Goal: Find specific page/section: Find specific page/section

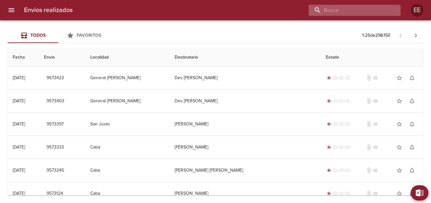
click at [357, 13] on input "buscar" at bounding box center [349, 10] width 81 height 11
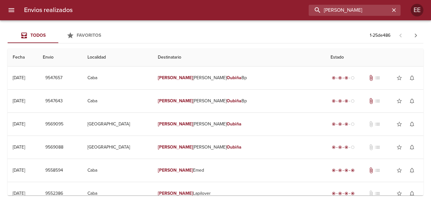
drag, startPoint x: 371, startPoint y: 7, endPoint x: 265, endPoint y: 4, distance: 105.3
click at [265, 4] on div "Envios realizados [PERSON_NAME] EE" at bounding box center [215, 10] width 431 height 20
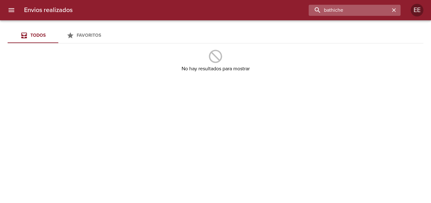
drag, startPoint x: 350, startPoint y: 8, endPoint x: 313, endPoint y: 10, distance: 37.1
click at [313, 10] on input "bathiche" at bounding box center [349, 10] width 81 height 11
type input "batiche"
click at [395, 11] on icon "button" at bounding box center [394, 10] width 4 height 4
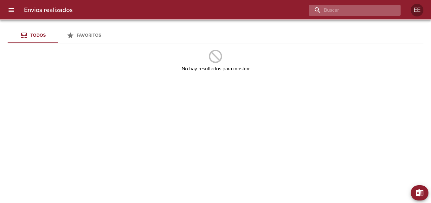
click at [370, 9] on input "buscar" at bounding box center [349, 10] width 81 height 11
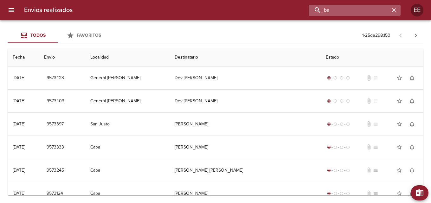
type input "b"
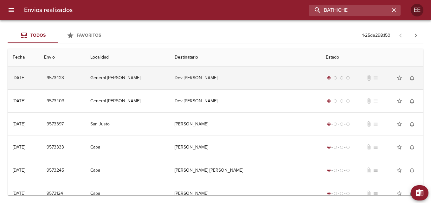
type input "BATHICHE"
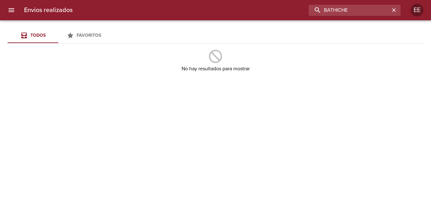
drag, startPoint x: 361, startPoint y: 10, endPoint x: 286, endPoint y: 15, distance: 74.7
click at [286, 15] on div "BATHICHE" at bounding box center [239, 10] width 323 height 11
